Goal: Task Accomplishment & Management: Manage account settings

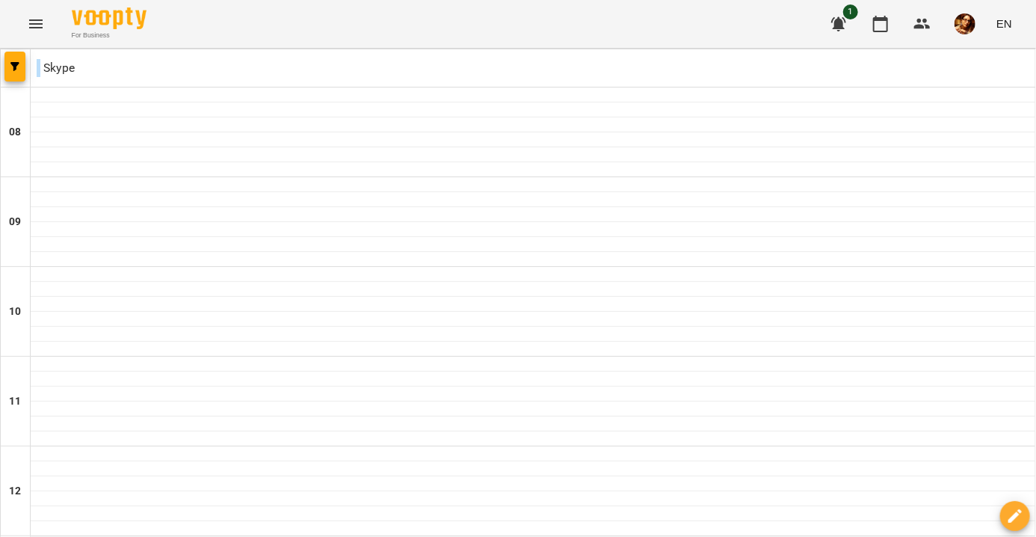
scroll to position [598, 0]
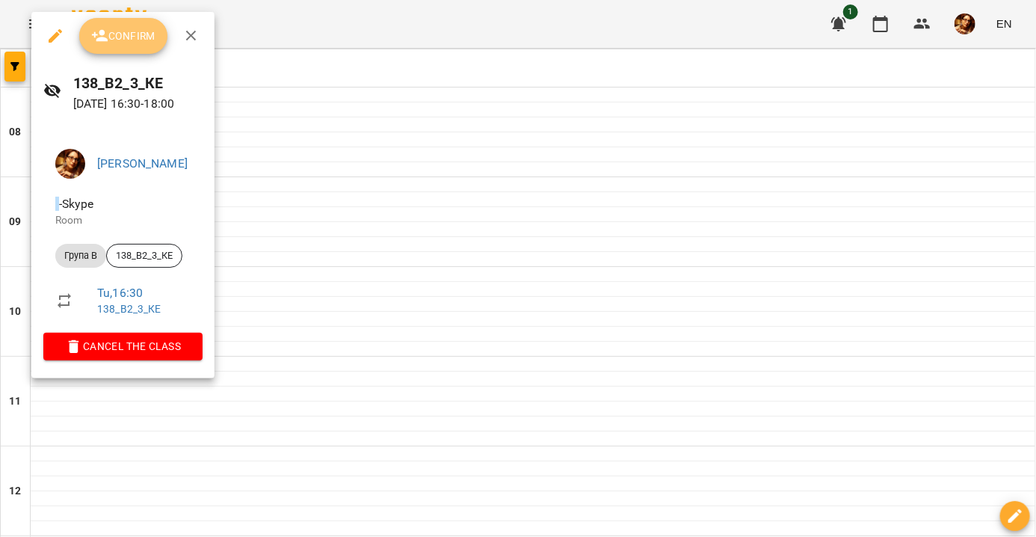
click at [144, 40] on span "Confirm" at bounding box center [123, 36] width 64 height 18
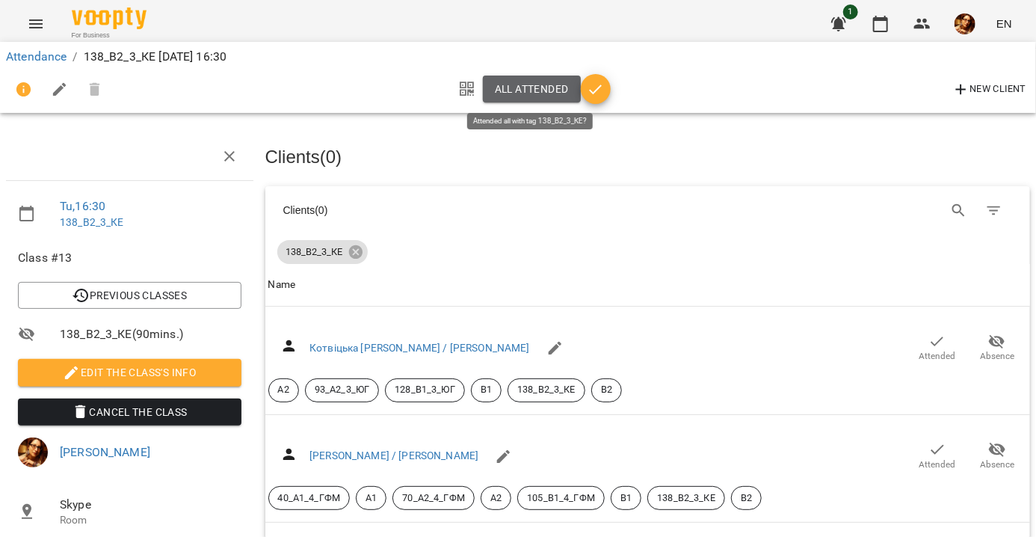
click at [526, 87] on span "All attended" at bounding box center [532, 89] width 74 height 18
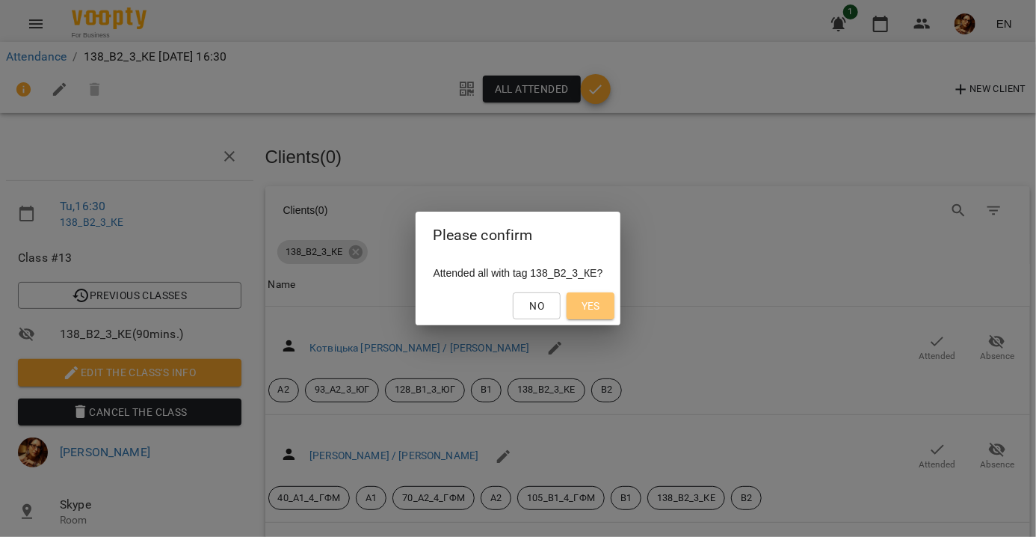
click at [600, 308] on span "Yes" at bounding box center [591, 306] width 19 height 18
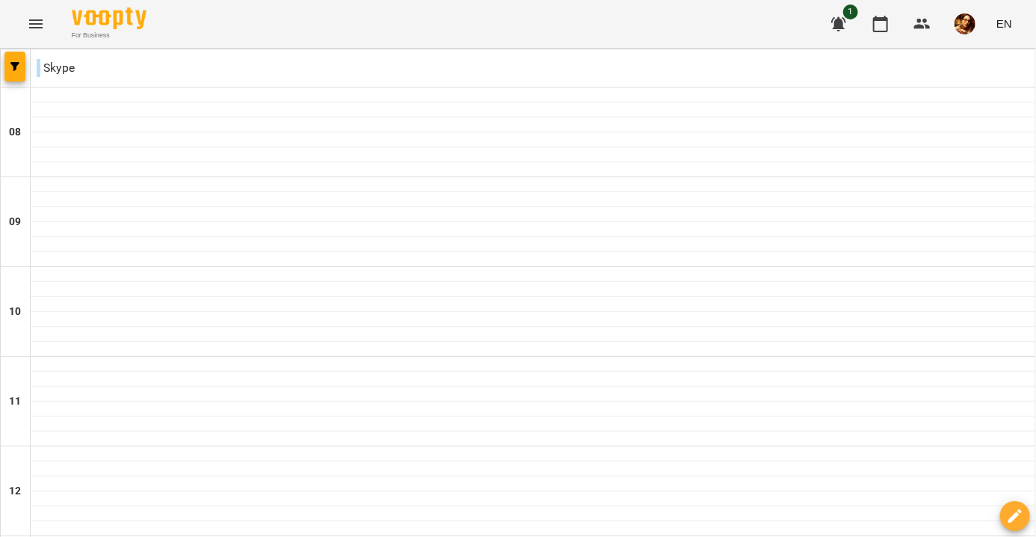
scroll to position [748, 0]
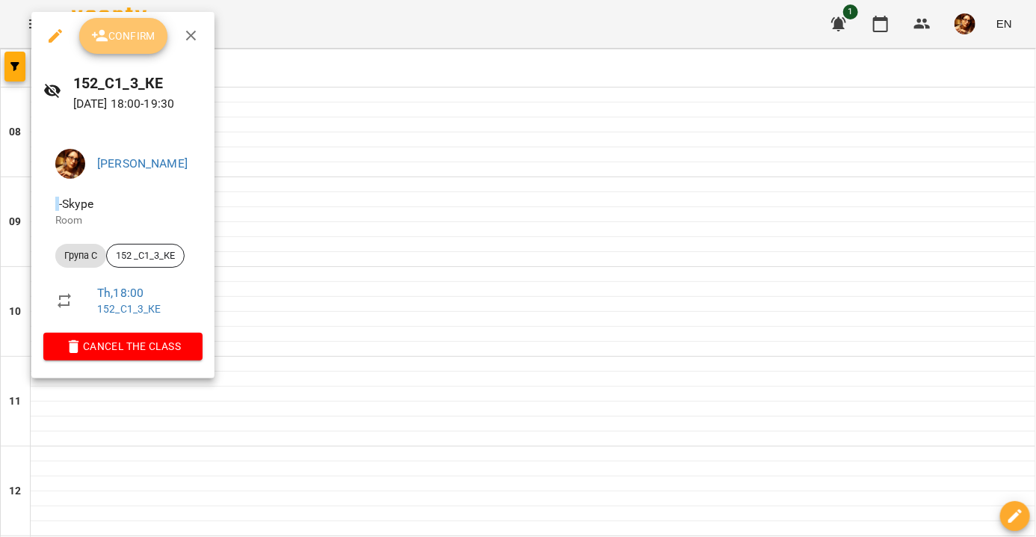
click at [147, 42] on span "Confirm" at bounding box center [123, 36] width 64 height 18
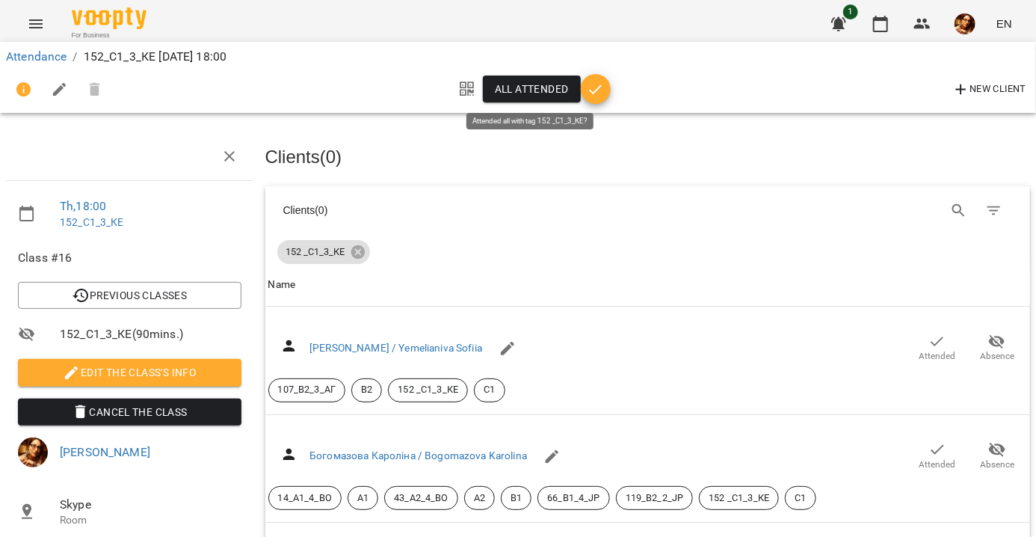
click at [500, 83] on span "All attended" at bounding box center [532, 89] width 74 height 18
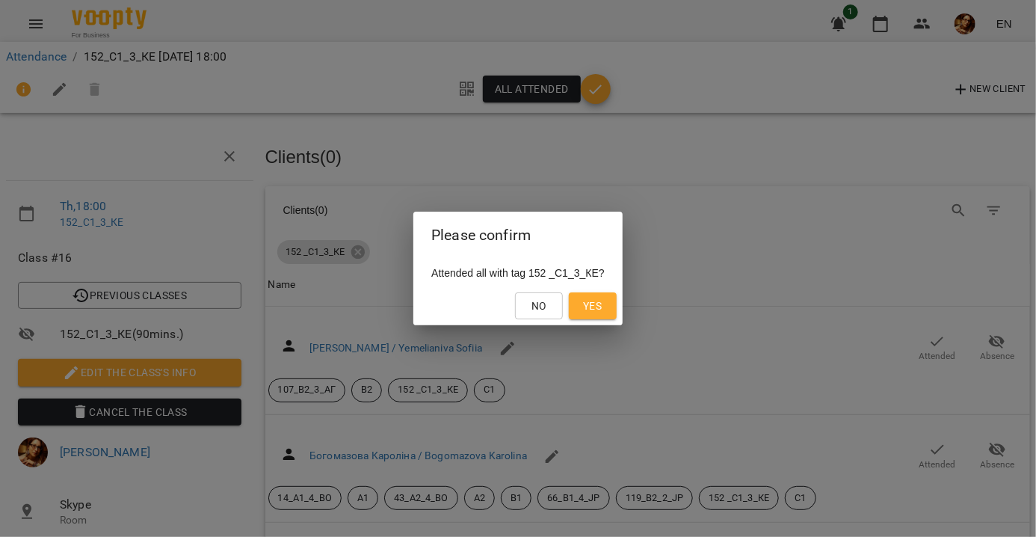
click at [600, 317] on button "Yes" at bounding box center [593, 305] width 48 height 27
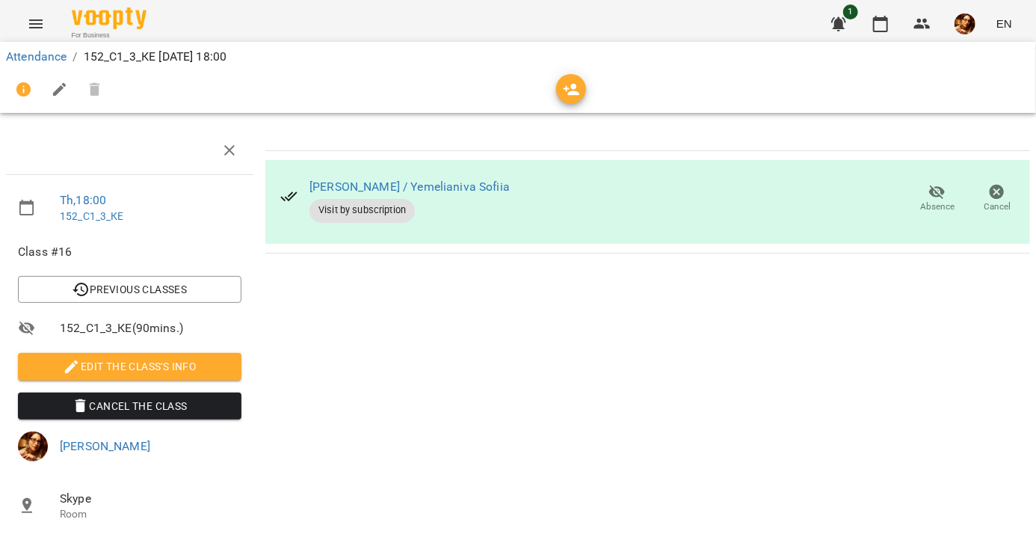
scroll to position [356, 0]
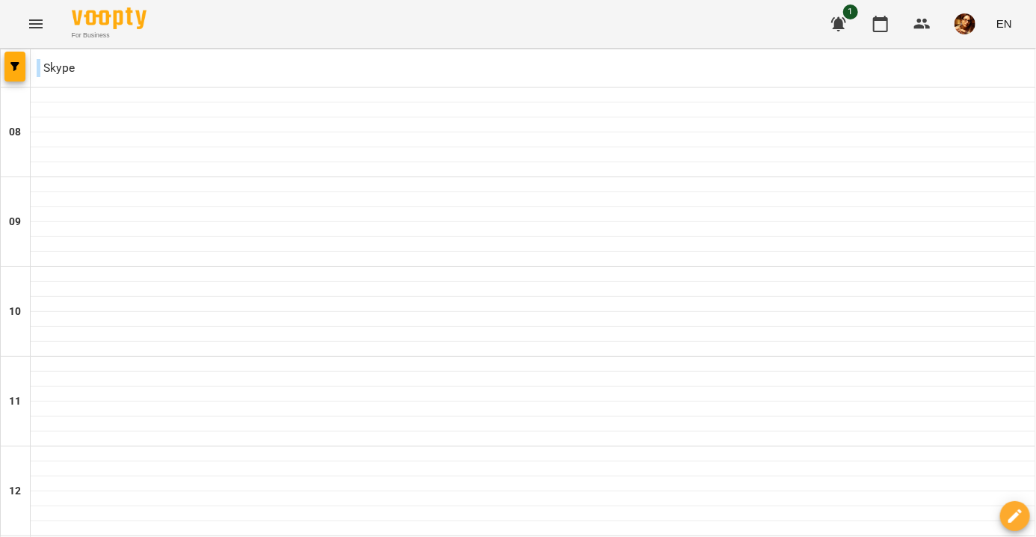
scroll to position [906, 0]
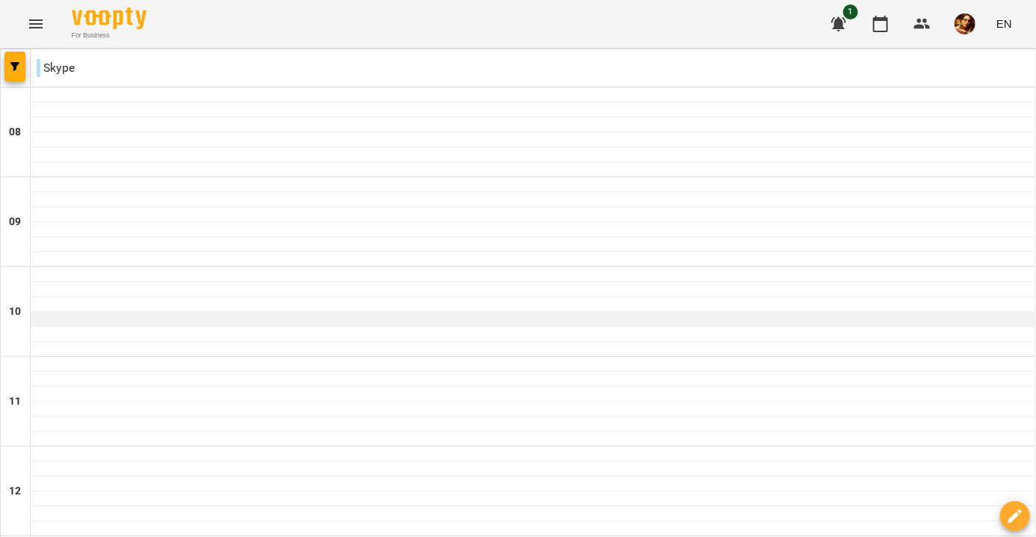
scroll to position [0, 0]
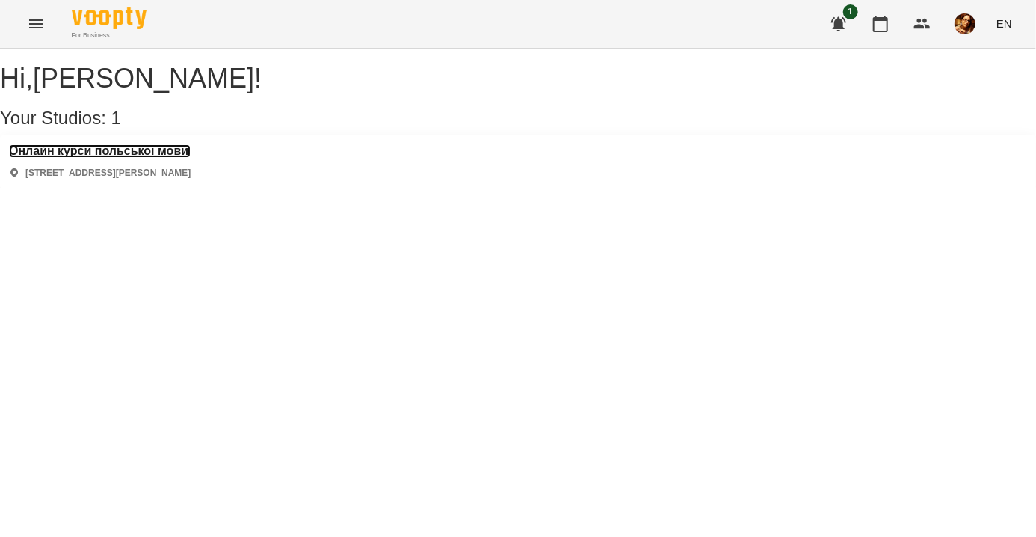
click at [139, 158] on h3 "Онлайн курси польської мови" at bounding box center [100, 150] width 182 height 13
